Goal: Information Seeking & Learning: Learn about a topic

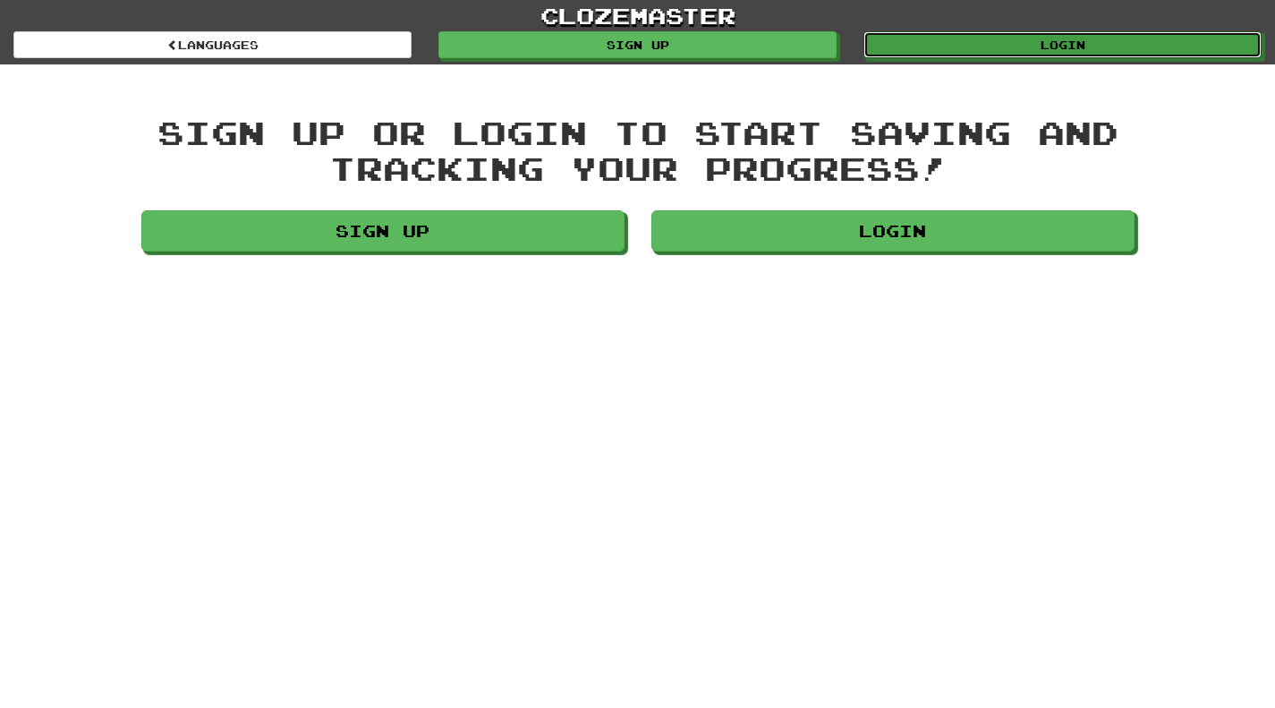
click at [1078, 47] on link "Login" at bounding box center [1063, 44] width 398 height 27
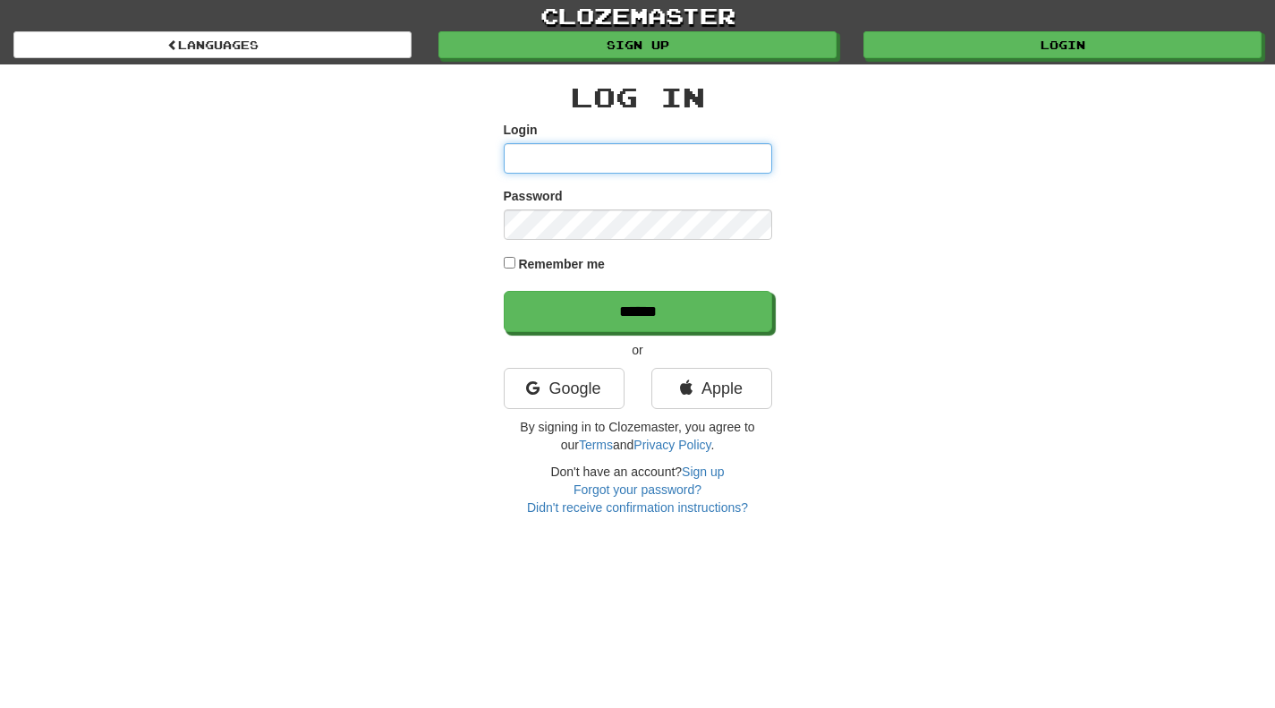
type input "**********"
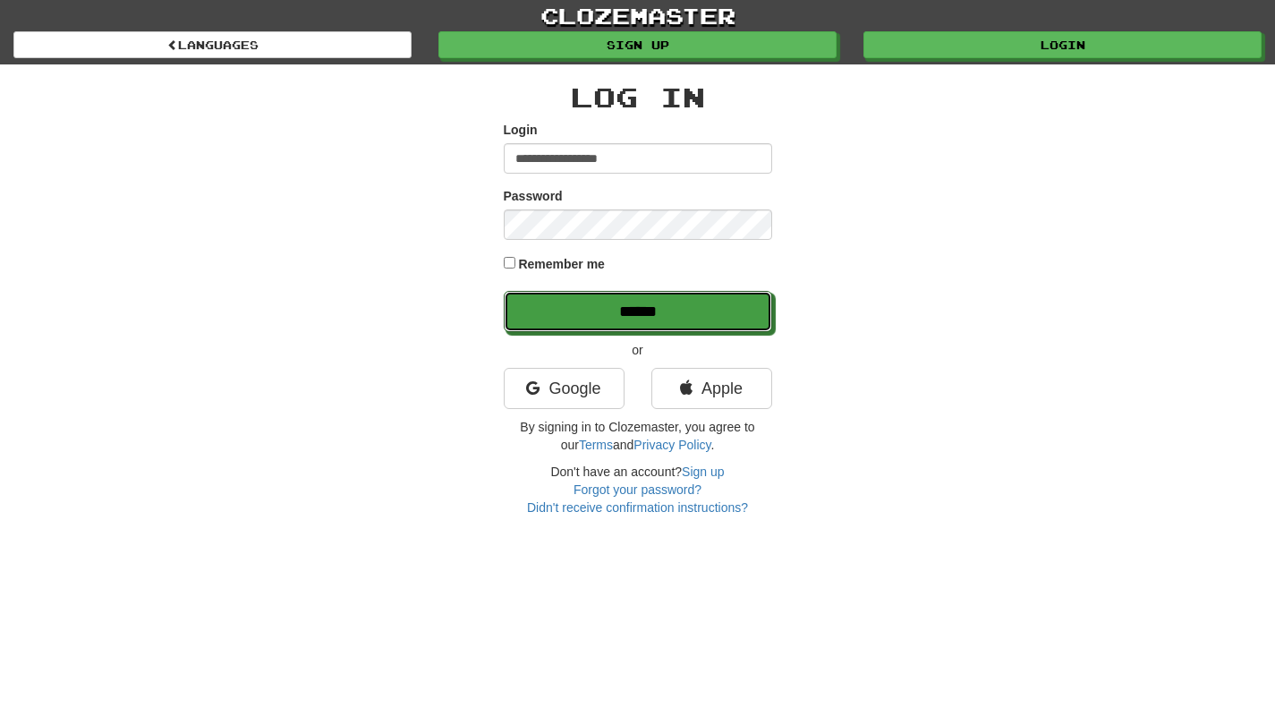
click at [589, 306] on input "******" at bounding box center [638, 311] width 269 height 41
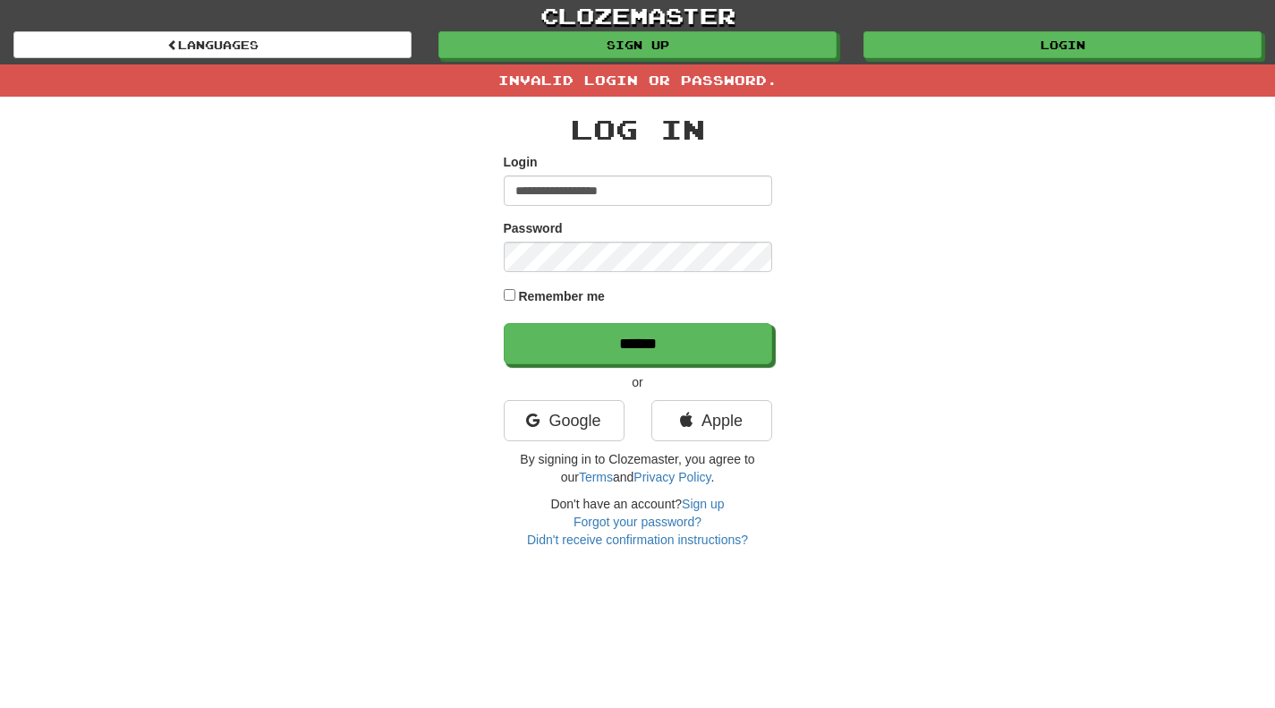
click at [404, 333] on div "**********" at bounding box center [638, 323] width 1047 height 452
click at [551, 422] on link "Google" at bounding box center [564, 420] width 121 height 41
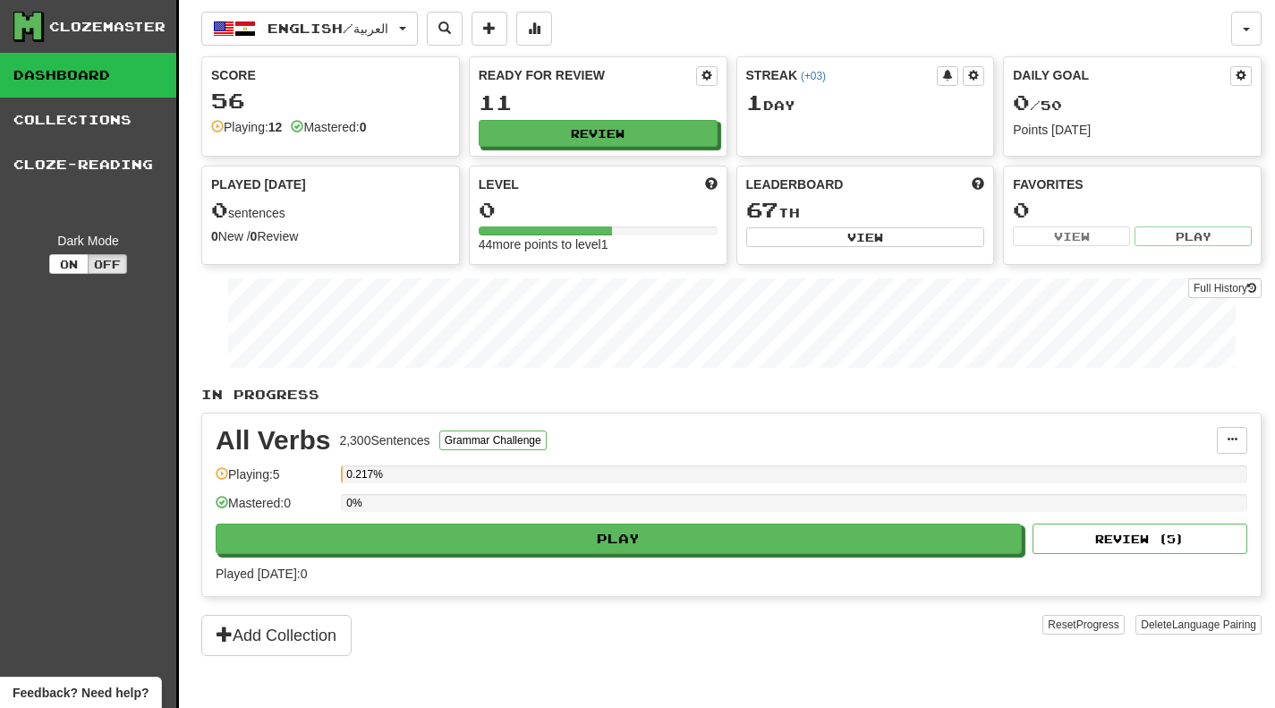
click at [121, 395] on div "Clozemaster Dashboard Collections Cloze-Reading Dark Mode On Off" at bounding box center [89, 376] width 179 height 753
click at [35, 24] on icon at bounding box center [27, 26] width 27 height 27
click at [32, 77] on link "Dashboard" at bounding box center [88, 75] width 176 height 45
click at [1247, 35] on button "button" at bounding box center [1247, 29] width 30 height 34
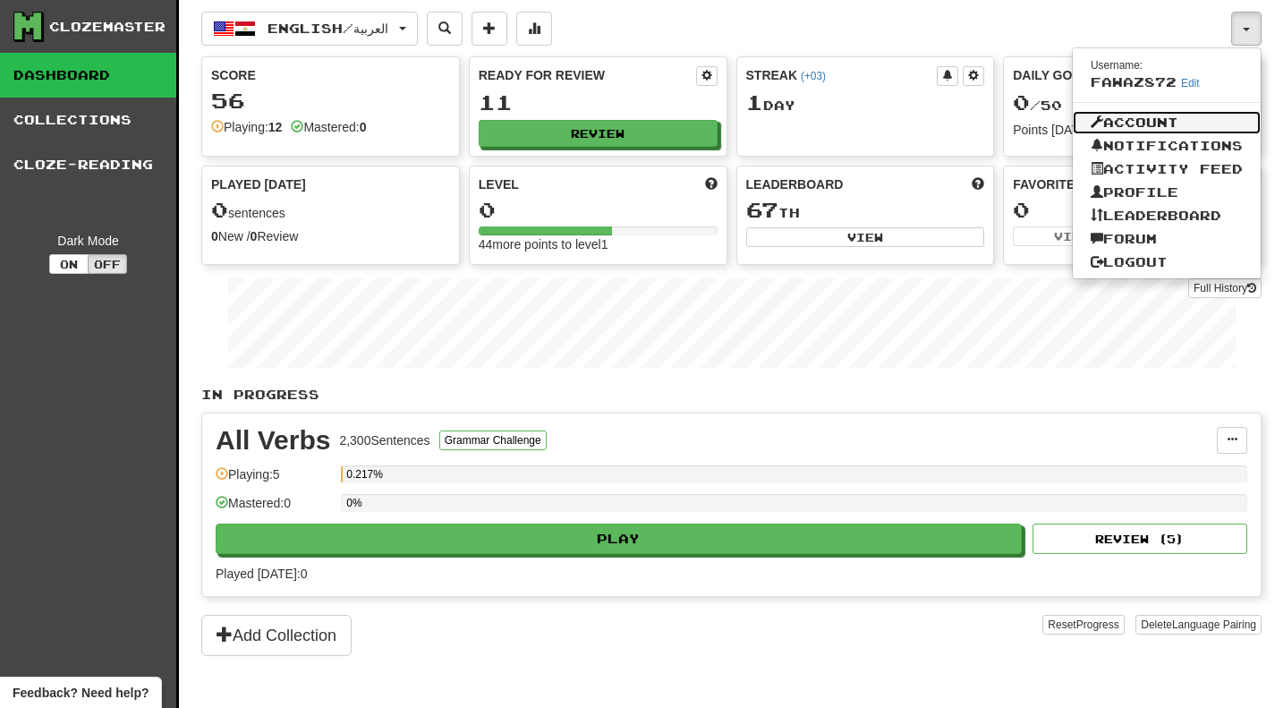
click at [1138, 116] on link "Account" at bounding box center [1167, 122] width 188 height 23
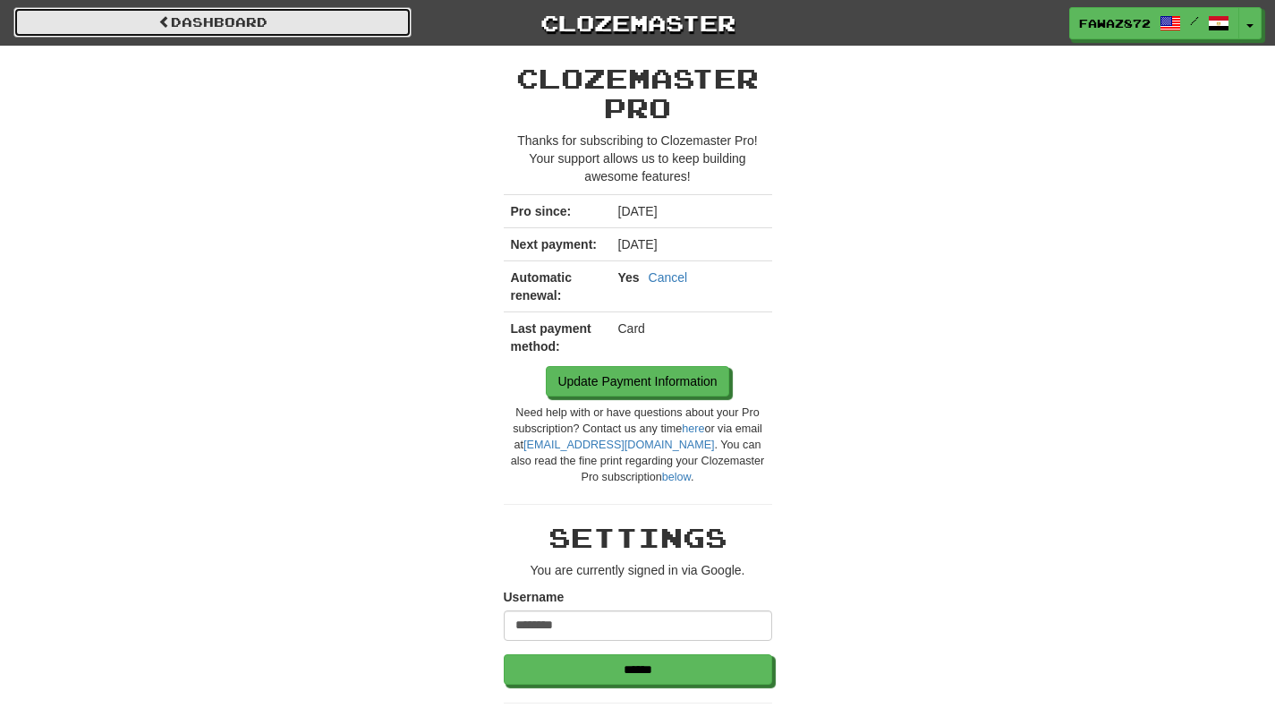
click at [195, 32] on link "Dashboard" at bounding box center [212, 22] width 398 height 30
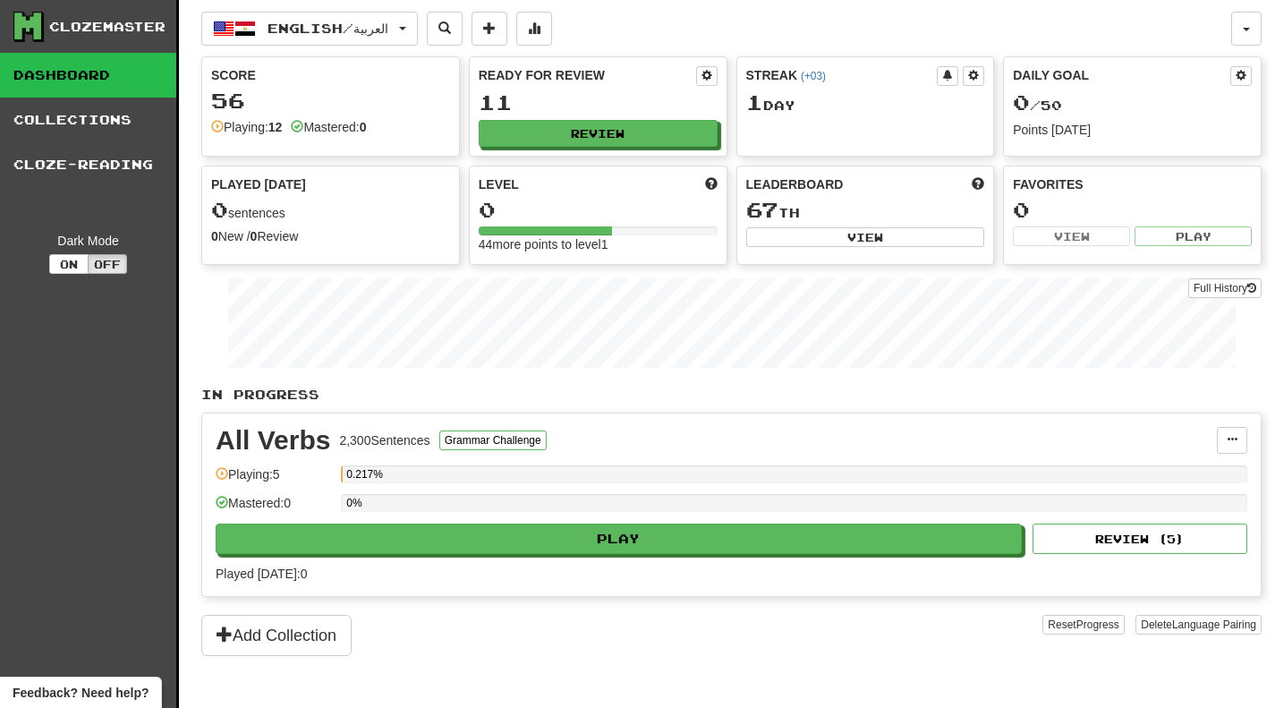
click at [48, 114] on link "Collections" at bounding box center [88, 120] width 176 height 45
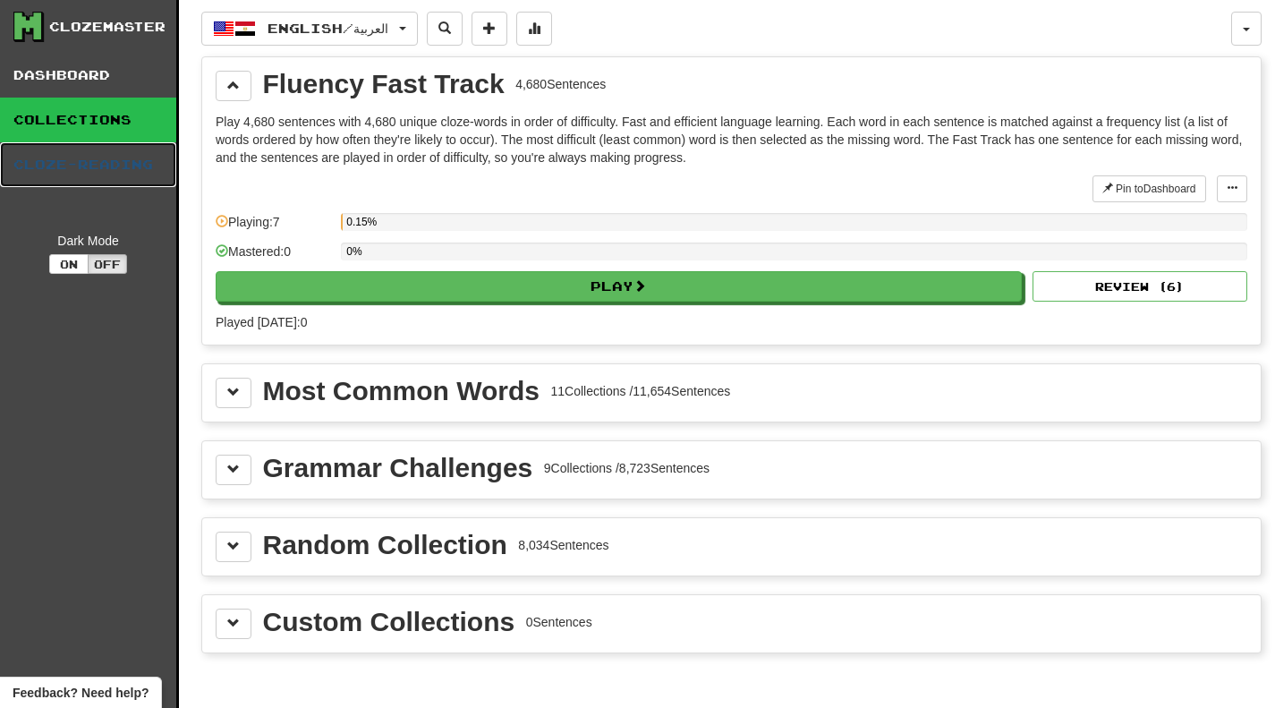
click at [56, 146] on link "Cloze-Reading" at bounding box center [88, 164] width 176 height 45
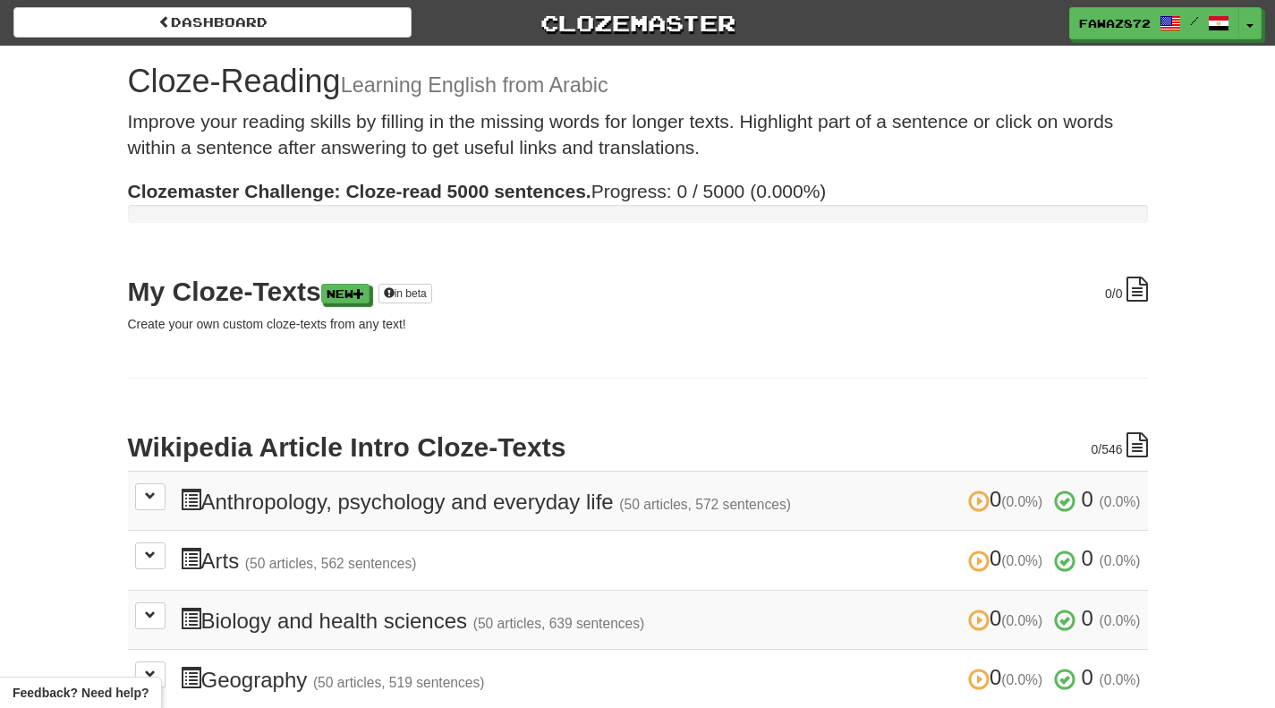
click at [213, 43] on div "Dashboard Clozemaster Fawaz872 / Toggle Dropdown Dashboard Leaderboard Activity…" at bounding box center [637, 23] width 1249 height 46
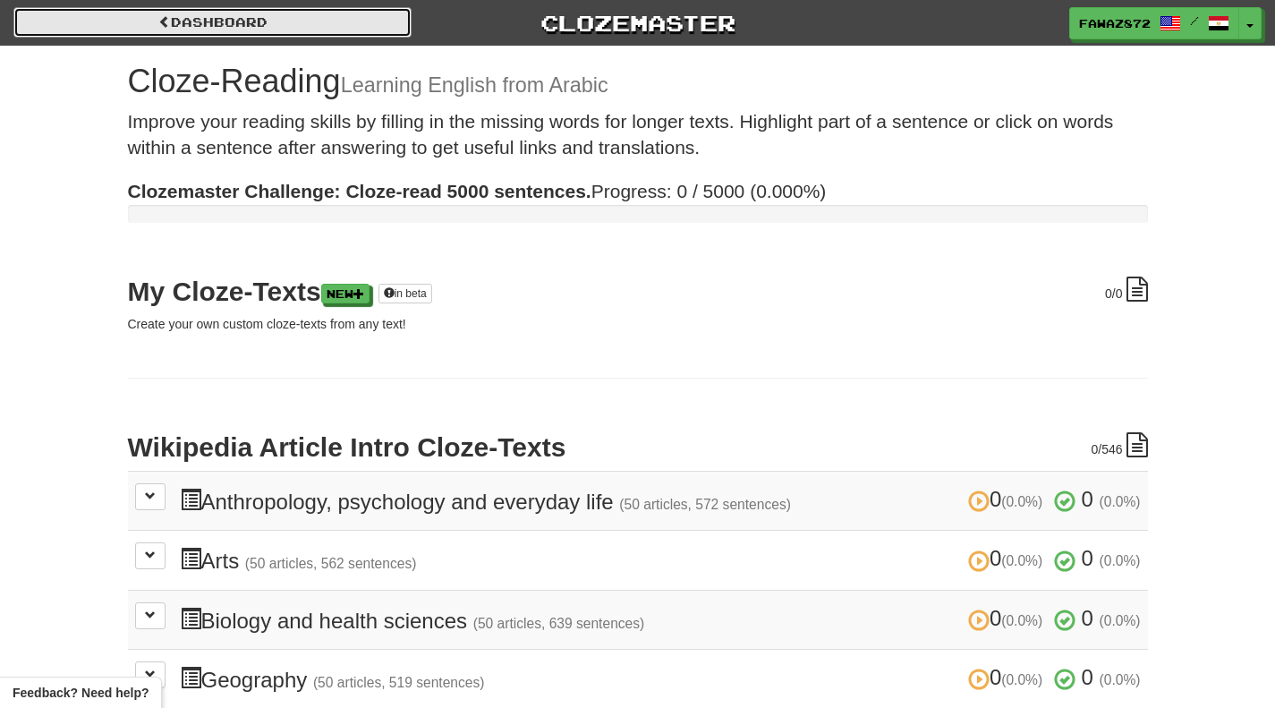
click at [217, 26] on link "Dashboard" at bounding box center [212, 22] width 398 height 30
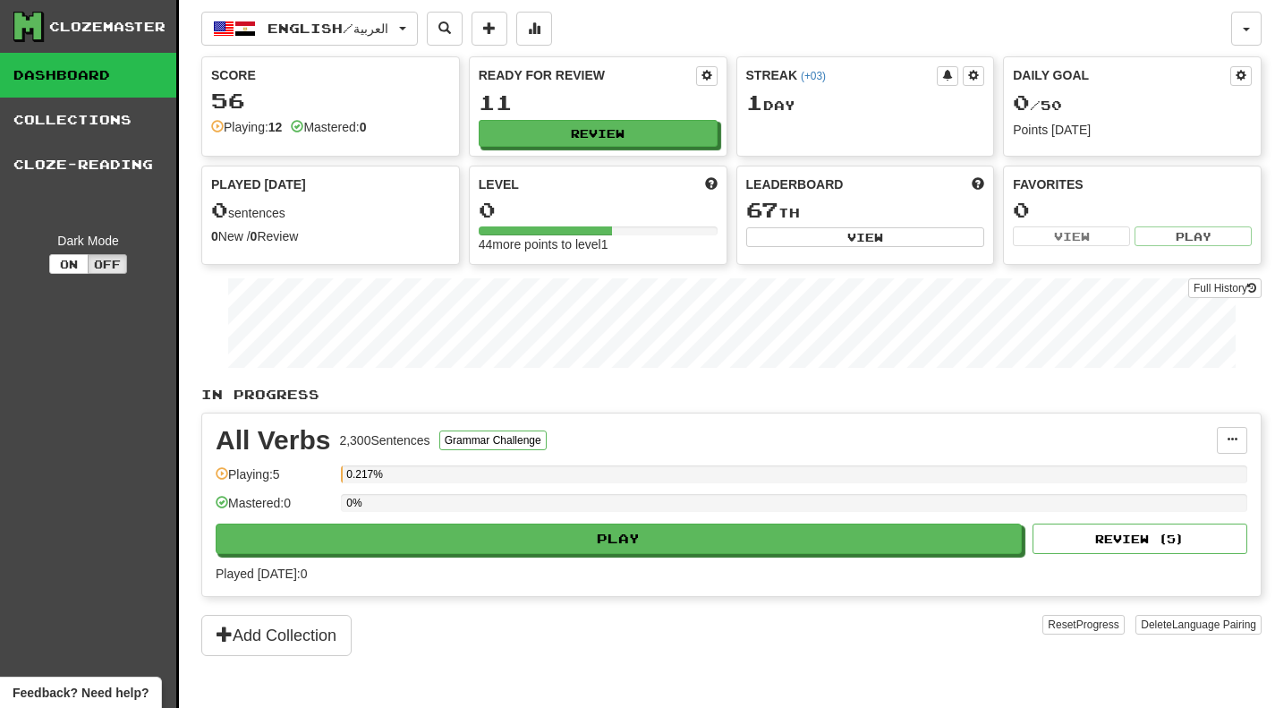
click at [834, 22] on div "English / العربية English / العربية Streak: 1 Review: 11 Daily Goal: 0 / 50 Lan…" at bounding box center [716, 29] width 1030 height 34
